Goal: Information Seeking & Learning: Compare options

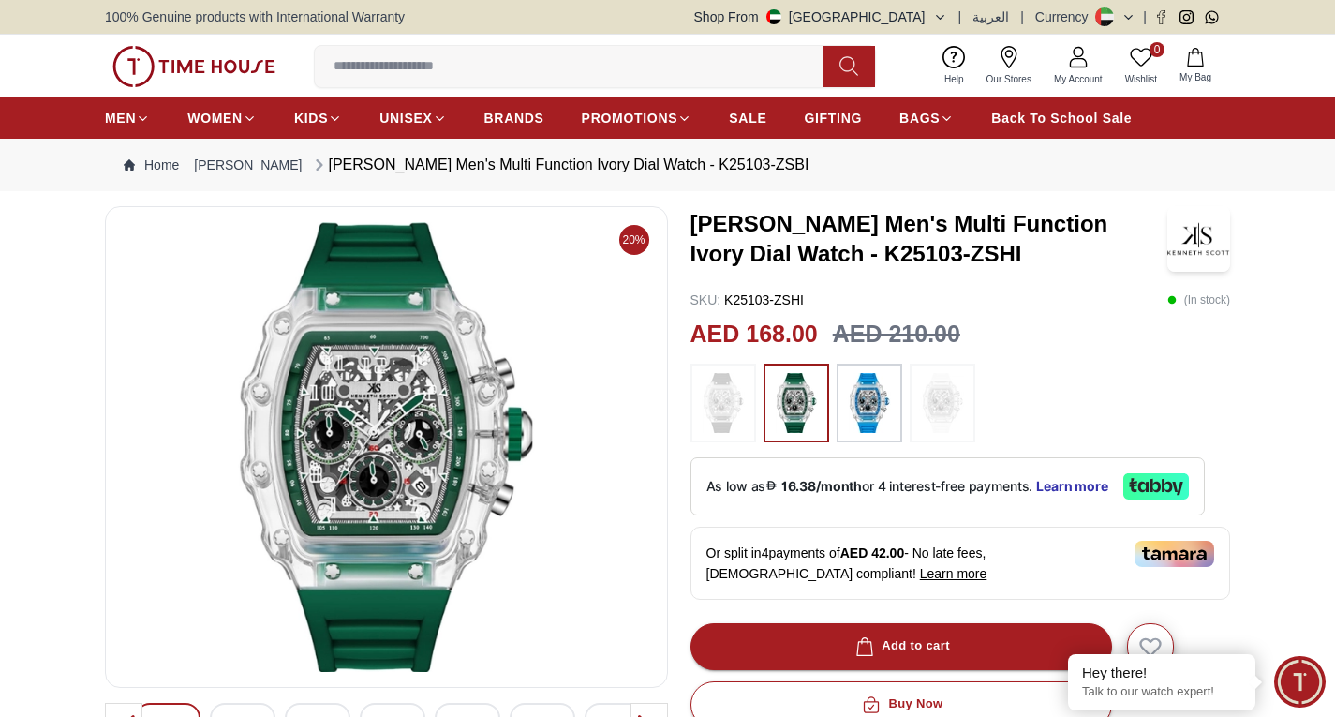
click at [861, 416] on img at bounding box center [869, 403] width 47 height 60
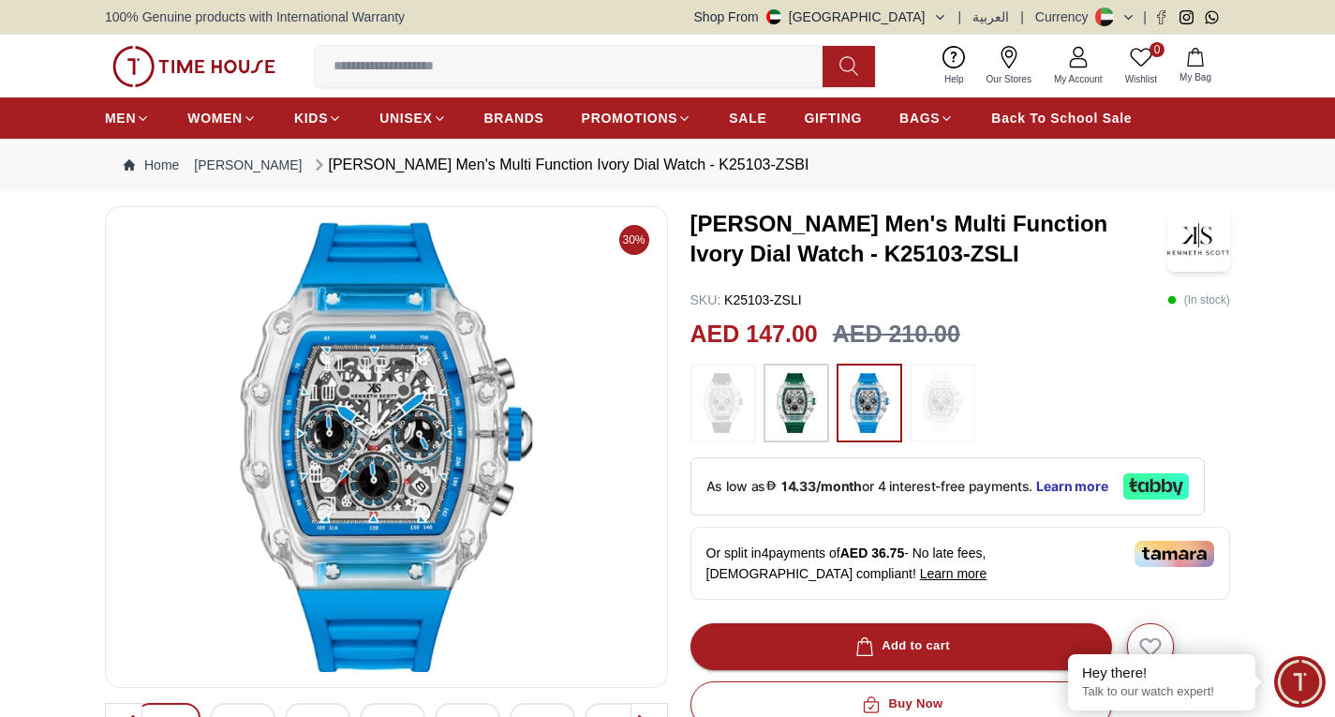
click at [788, 405] on img at bounding box center [796, 403] width 47 height 60
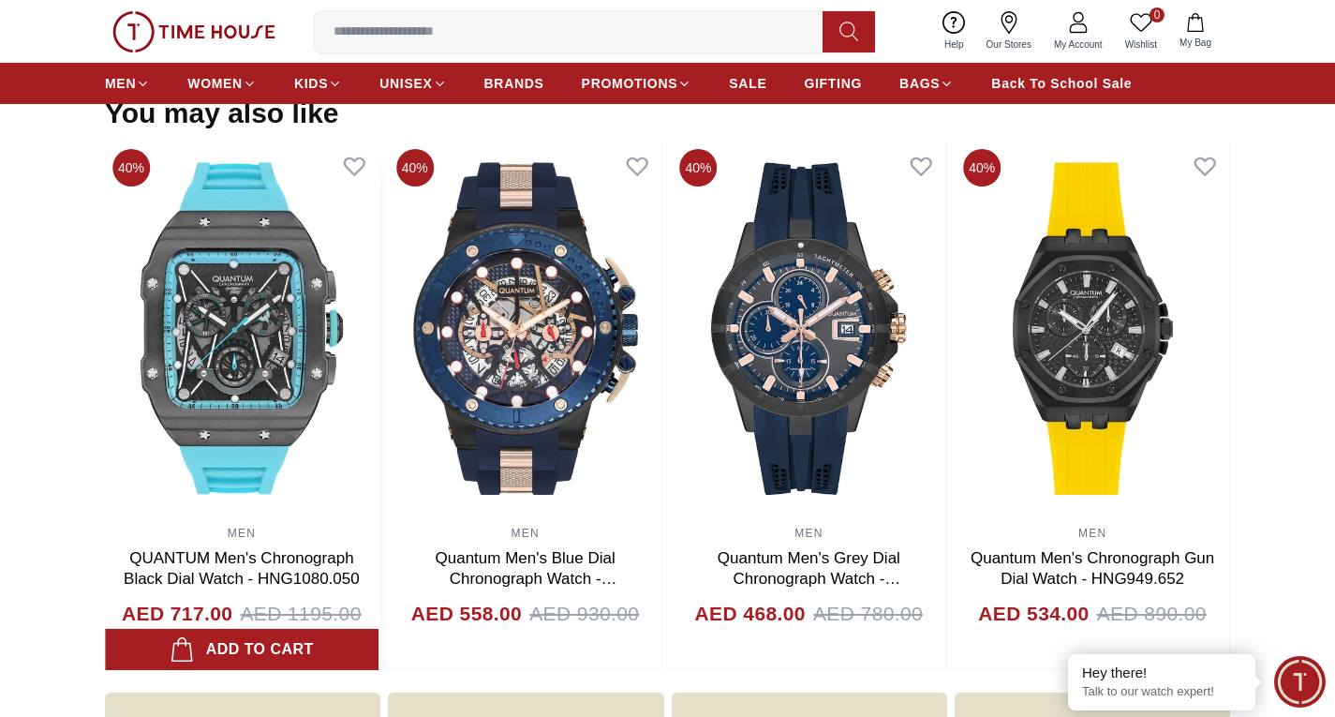
scroll to position [1780, 0]
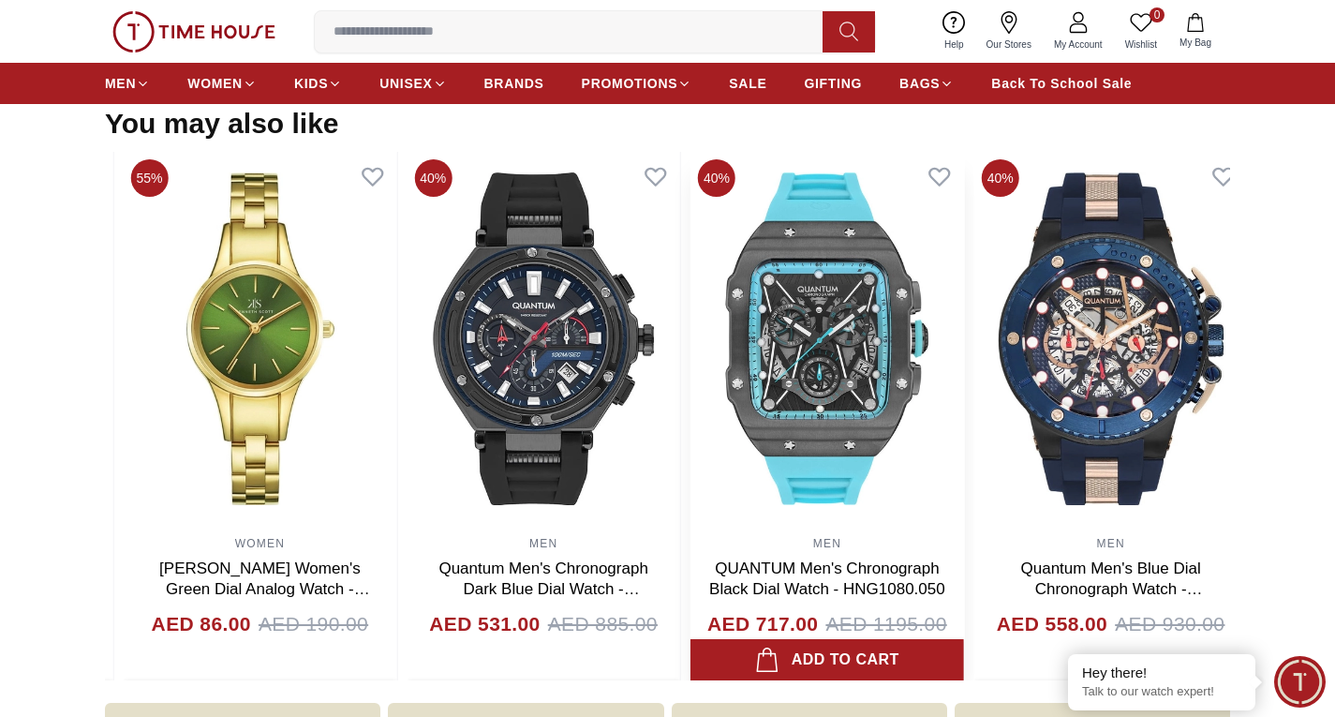
click at [900, 477] on img at bounding box center [828, 339] width 274 height 375
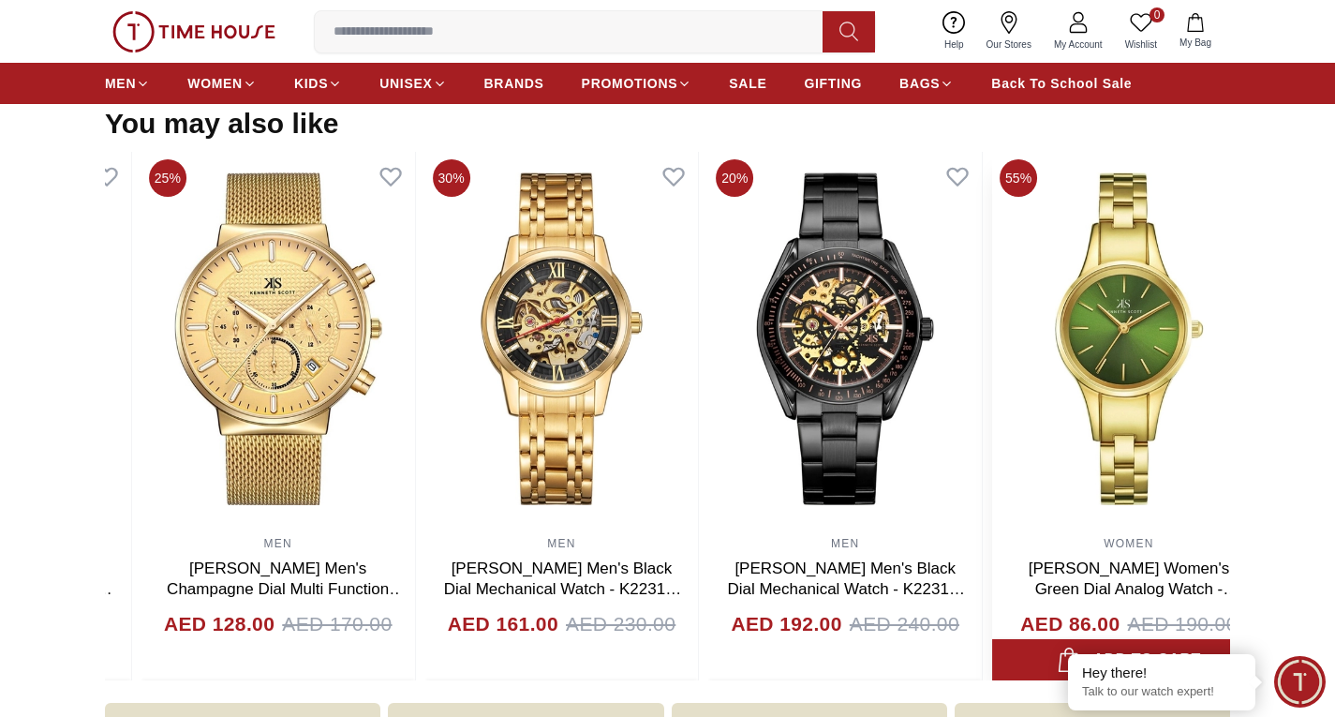
click at [1154, 589] on div "WOMEN [PERSON_NAME] Women's Green Dial Analog Watch - K22517-GBGH AED 86.00 AED…" at bounding box center [1129, 416] width 274 height 529
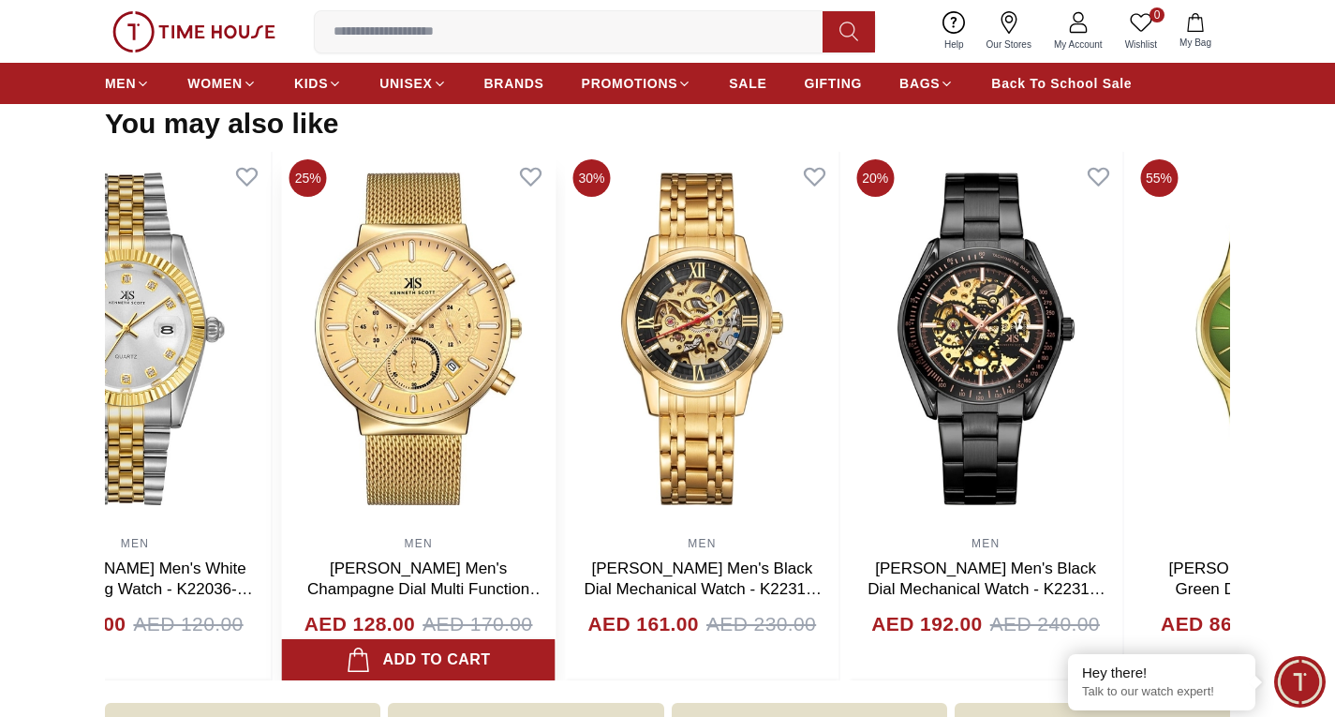
click at [253, 466] on img at bounding box center [135, 339] width 274 height 375
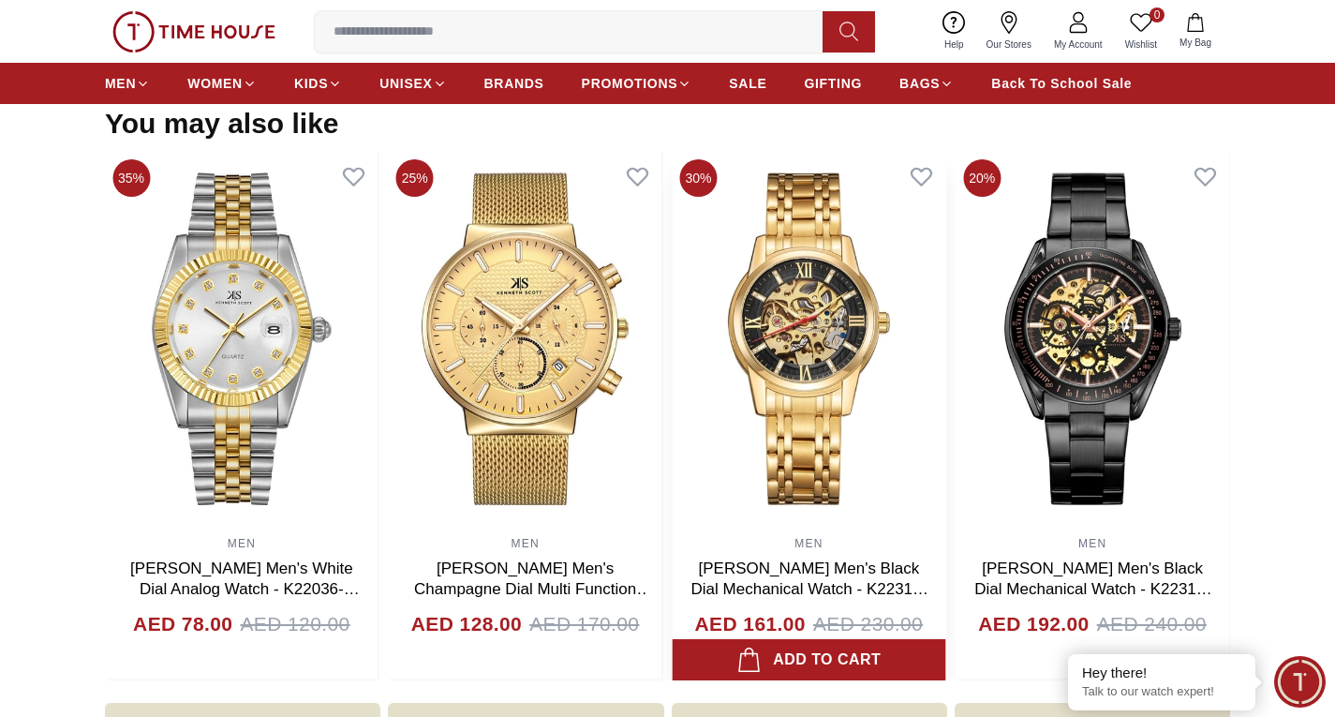
click at [673, 320] on img at bounding box center [810, 339] width 274 height 375
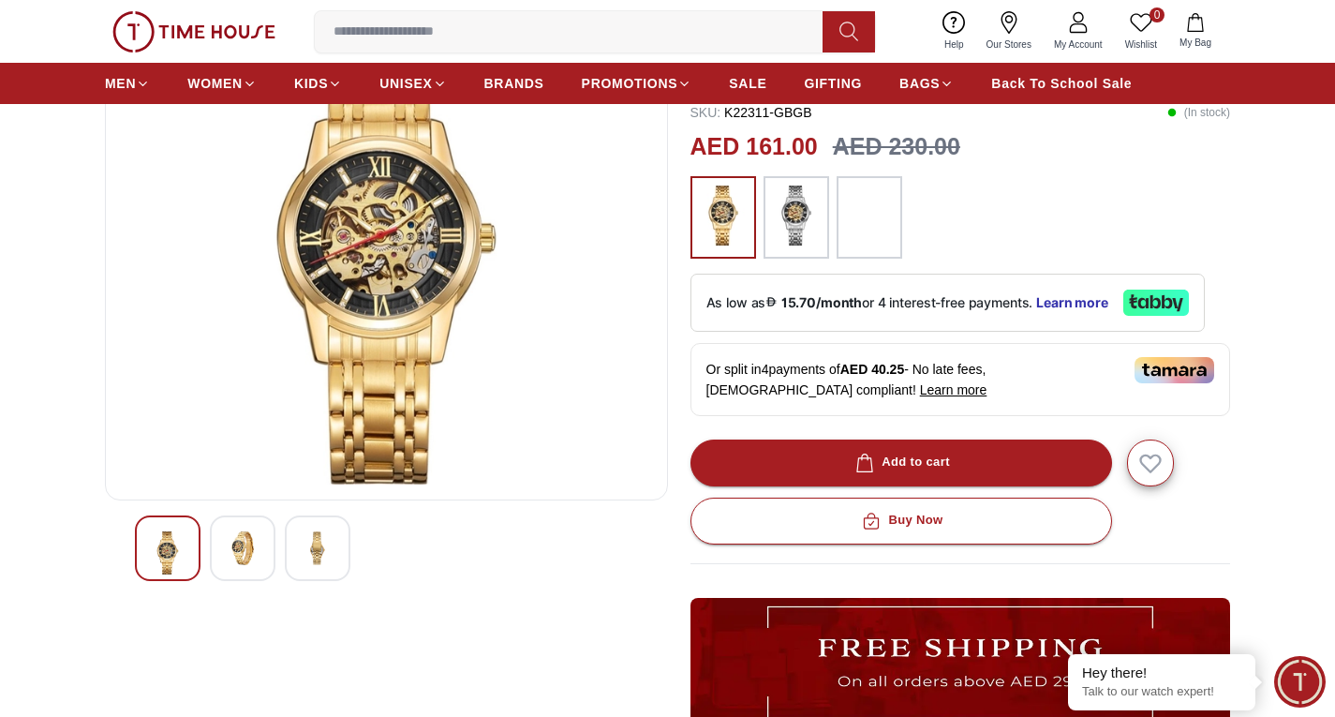
scroll to position [94, 0]
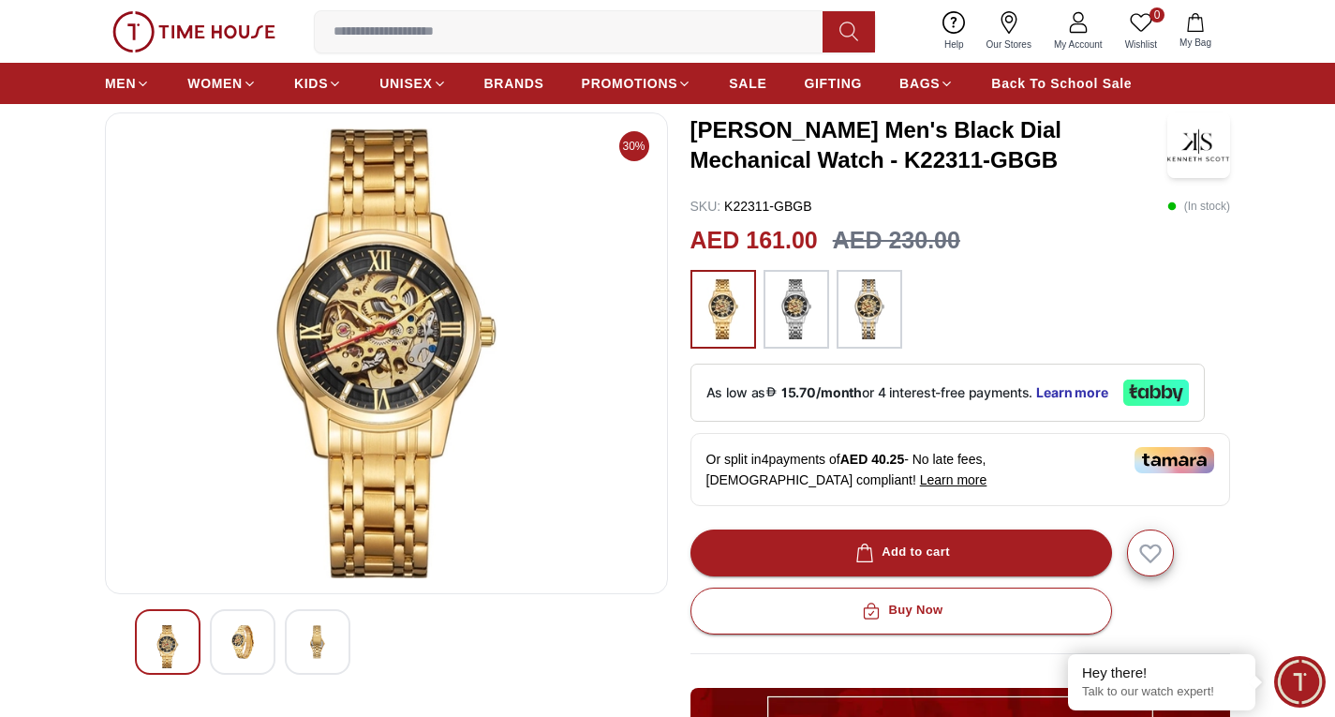
click at [781, 318] on img at bounding box center [796, 309] width 47 height 60
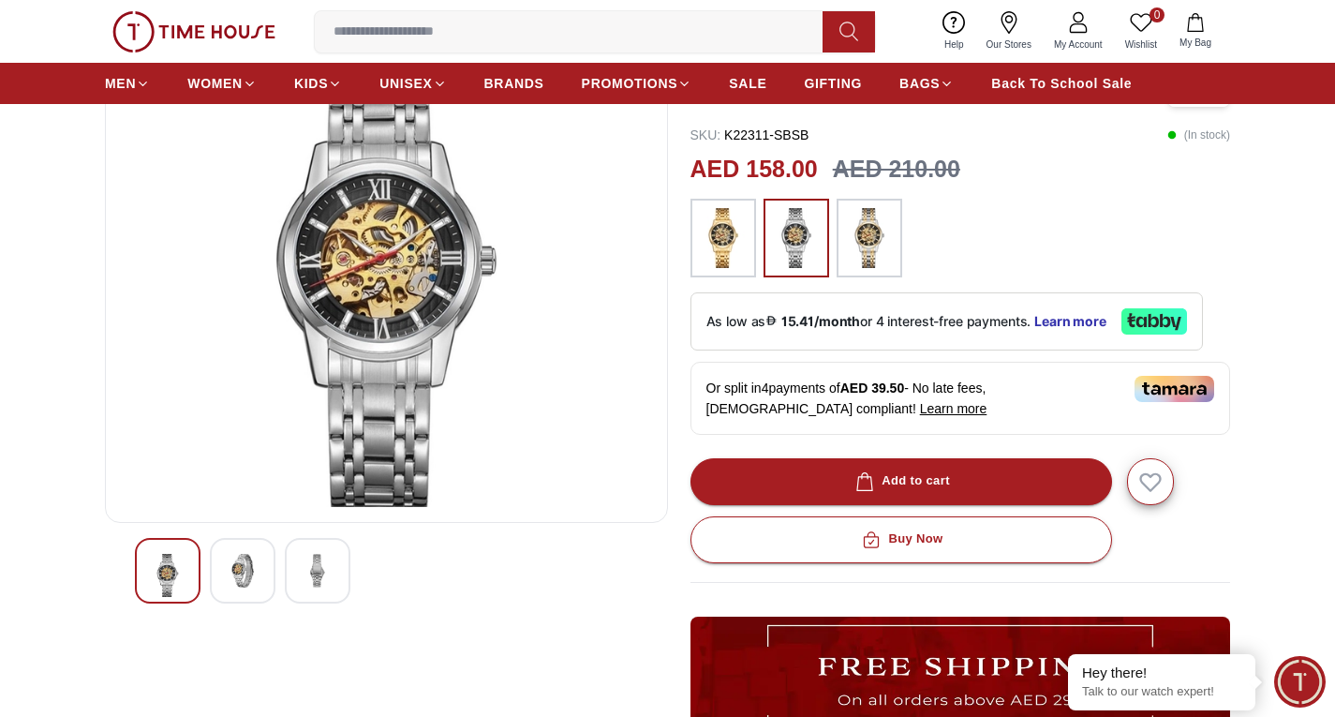
scroll to position [187, 0]
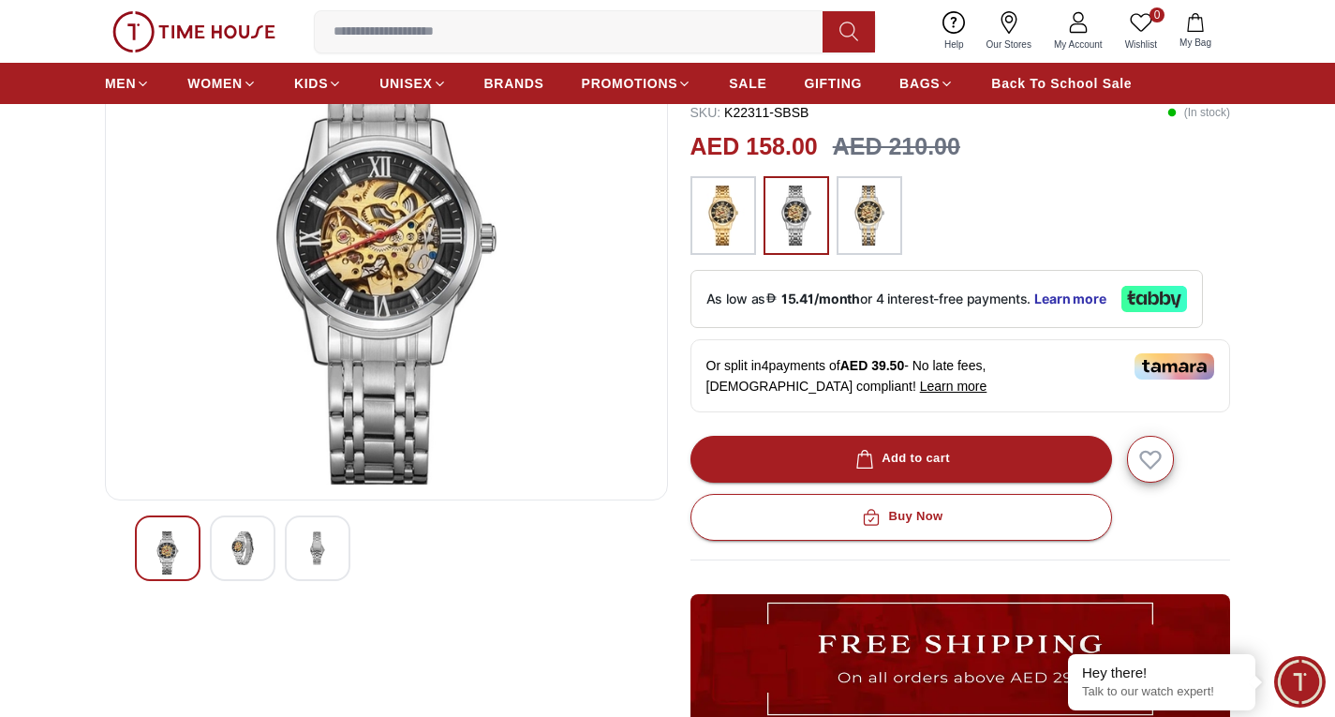
click at [316, 543] on img at bounding box center [318, 548] width 34 height 34
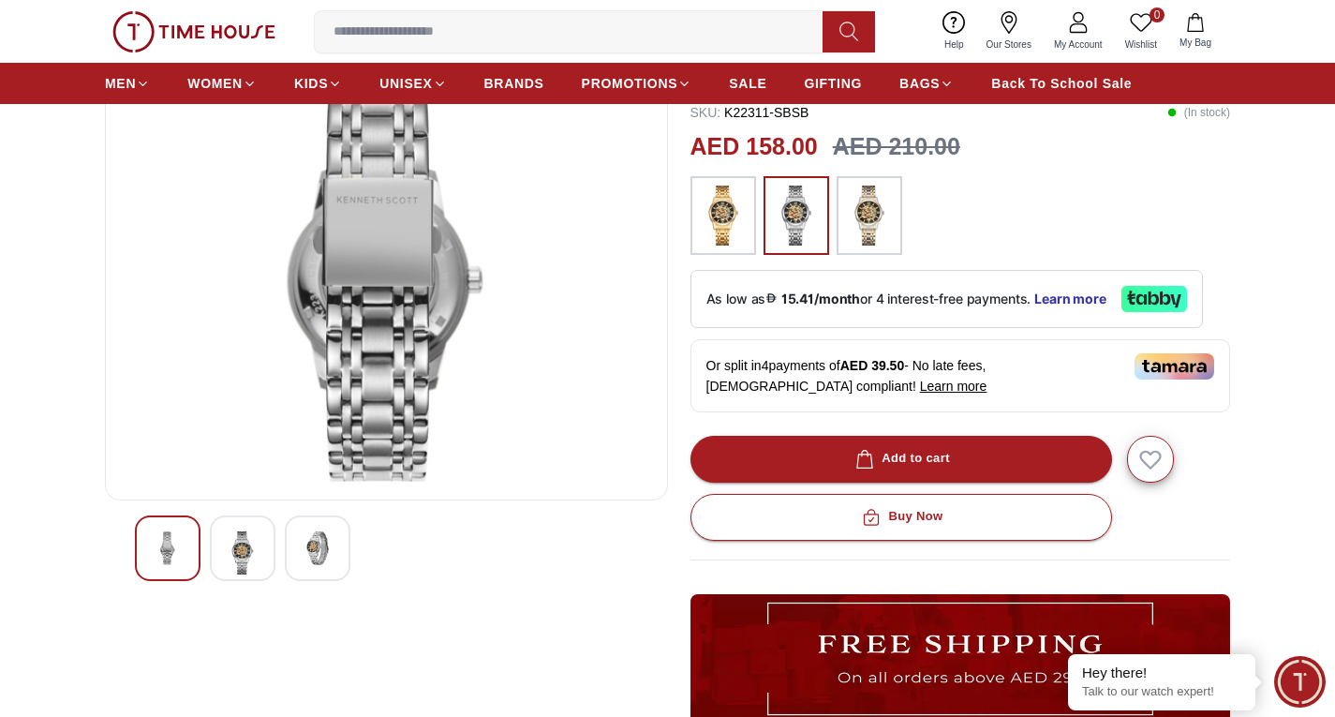
click at [264, 549] on div at bounding box center [243, 548] width 66 height 66
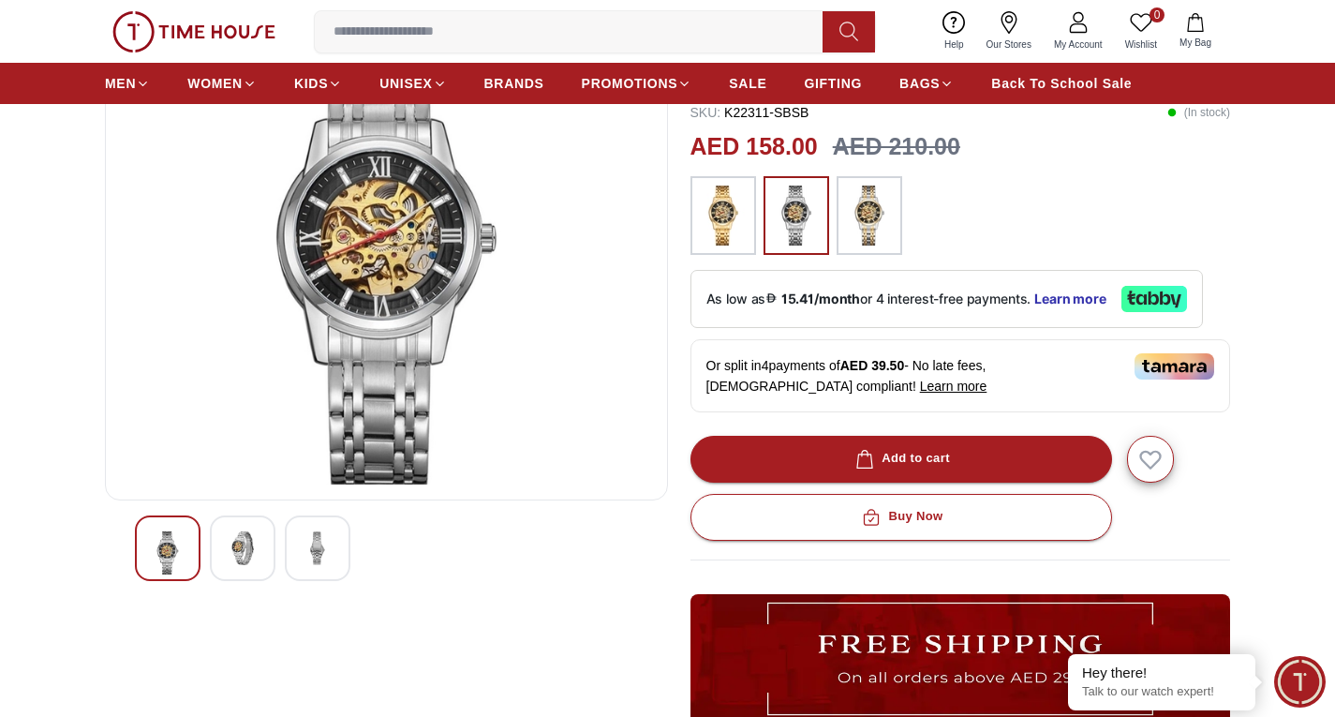
click at [167, 555] on img at bounding box center [168, 552] width 34 height 43
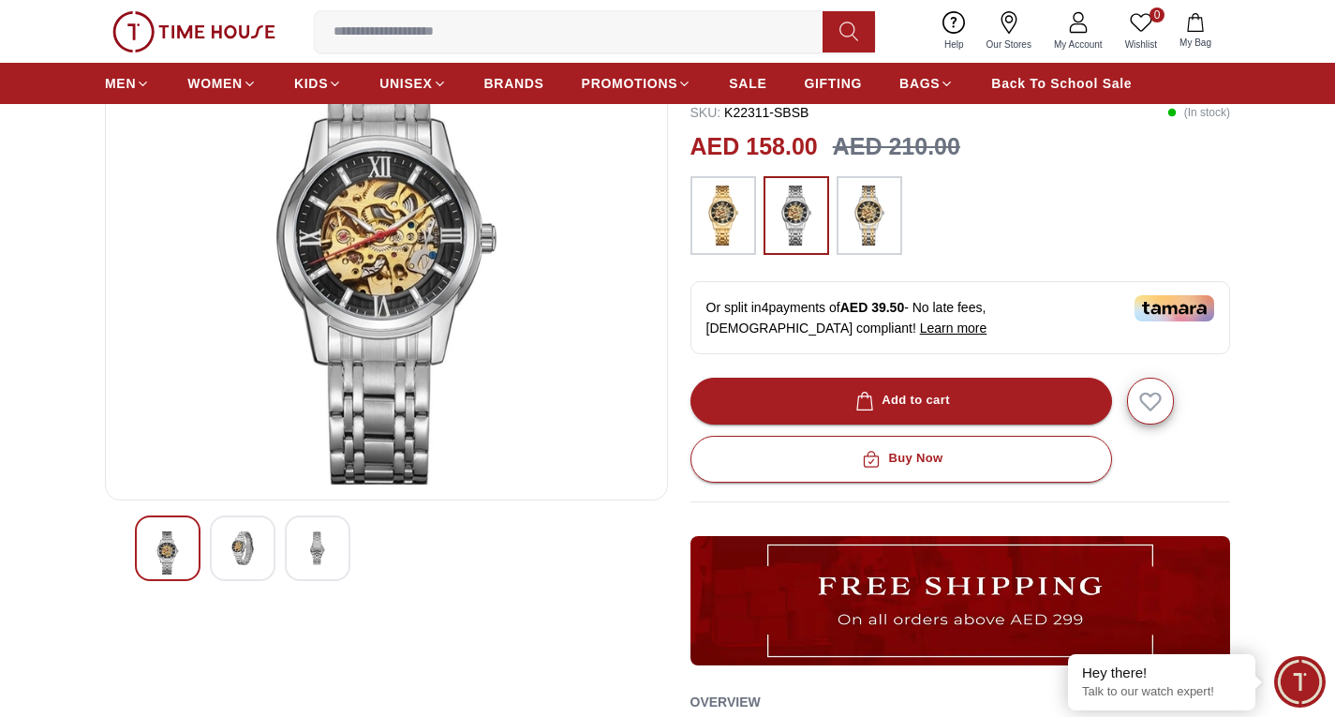
scroll to position [94, 0]
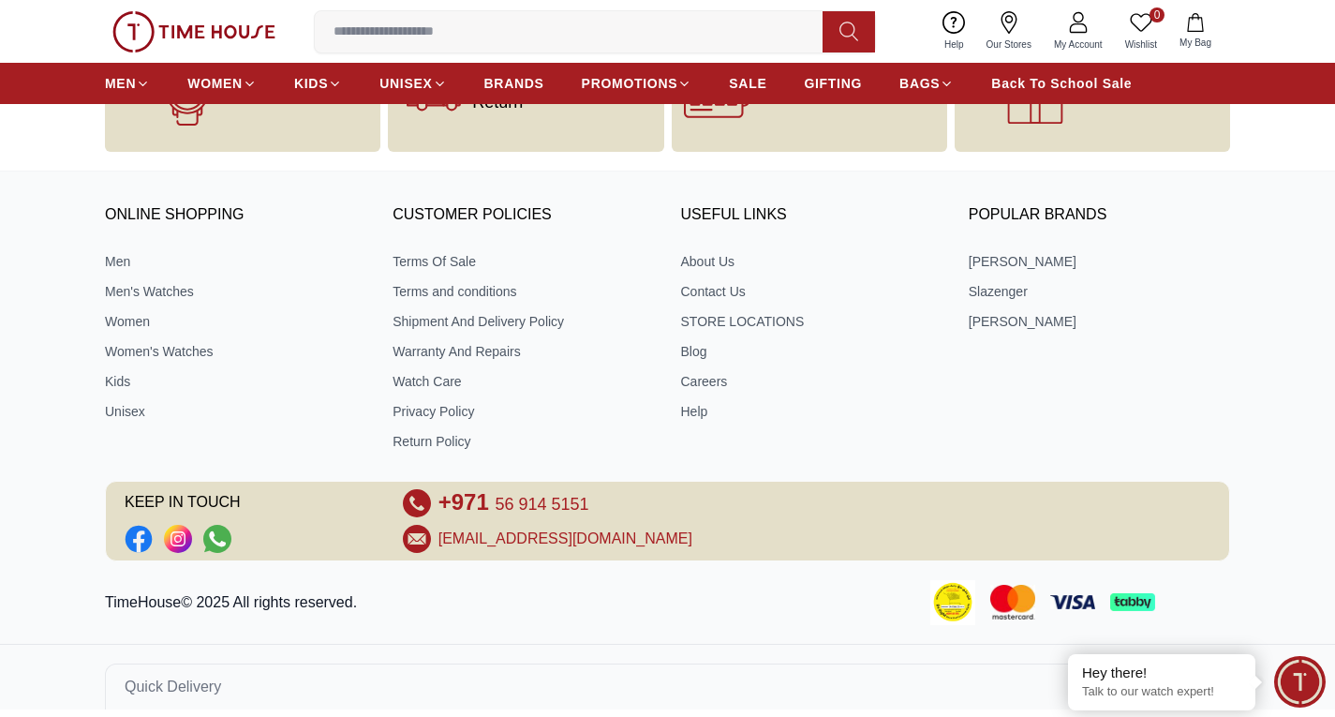
scroll to position [1780, 0]
